Goal: Information Seeking & Learning: Learn about a topic

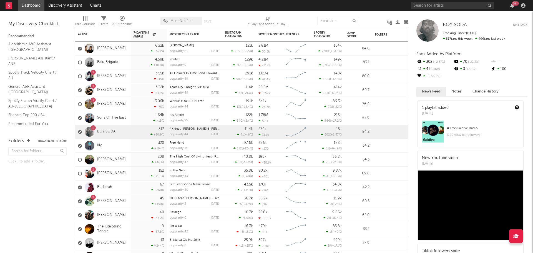
click at [228, 13] on div "Edit Columns Filters A&R Pipeline Most Notified Save Save as 7-Day Fans Added (…" at bounding box center [241, 19] width 333 height 17
click at [114, 102] on link "[PERSON_NAME]" at bounding box center [111, 104] width 29 height 5
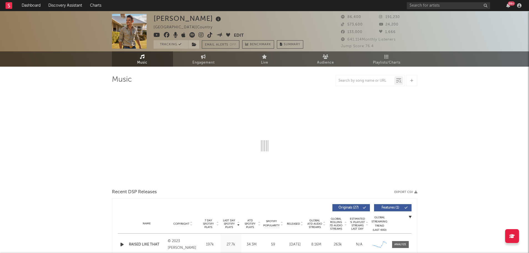
select select "6m"
